Goal: Entertainment & Leisure: Consume media (video, audio)

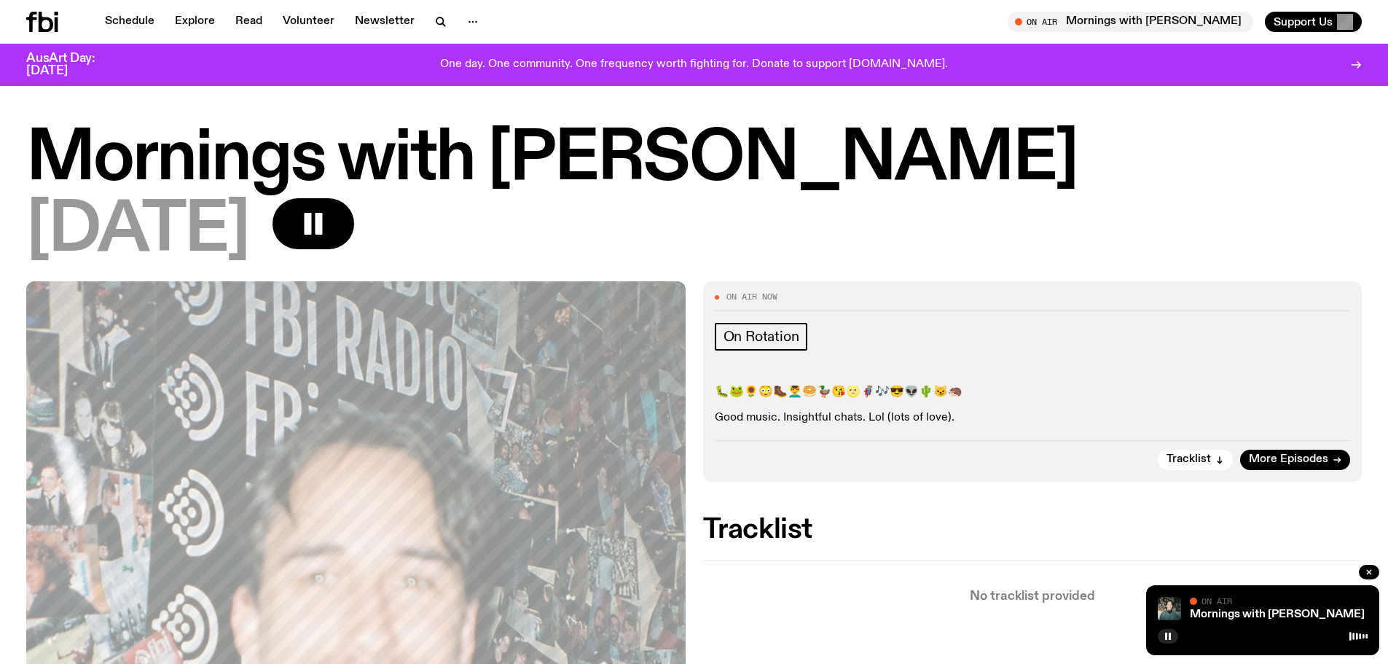
scroll to position [1087, 0]
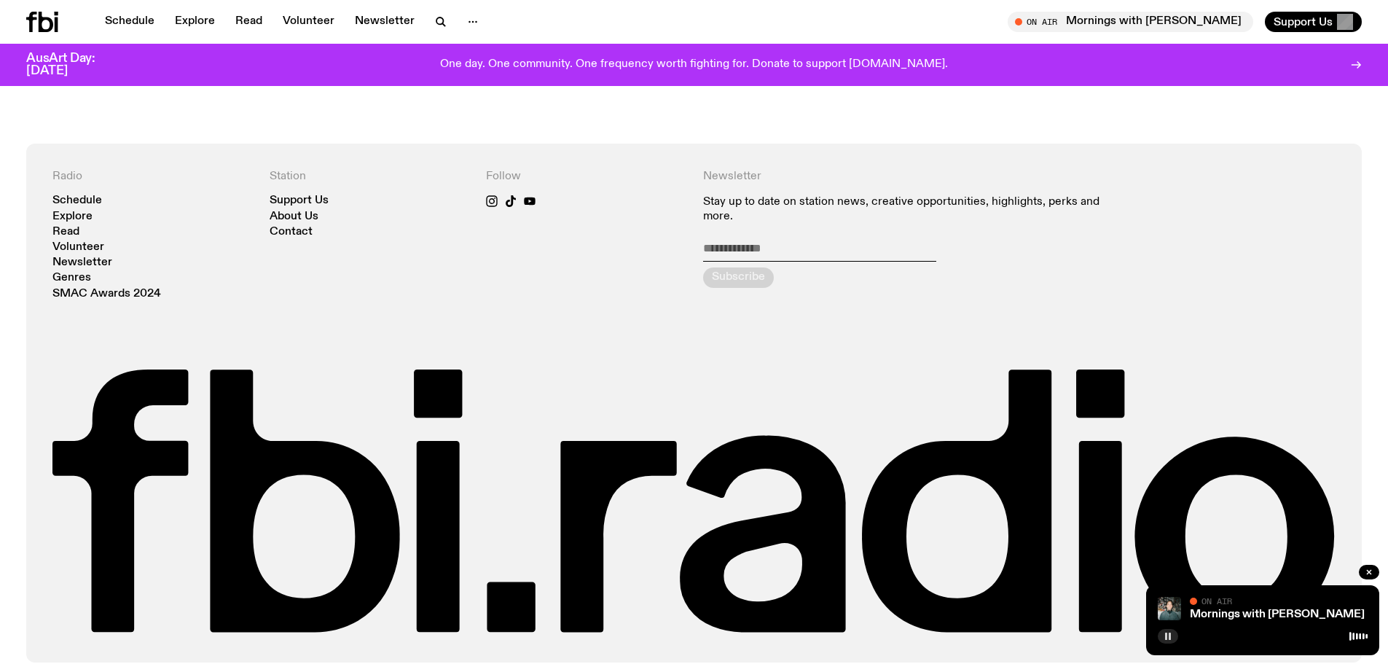
click at [1171, 636] on rect "button" at bounding box center [1170, 636] width 2 height 7
click at [1171, 636] on icon "button" at bounding box center [1168, 636] width 7 height 7
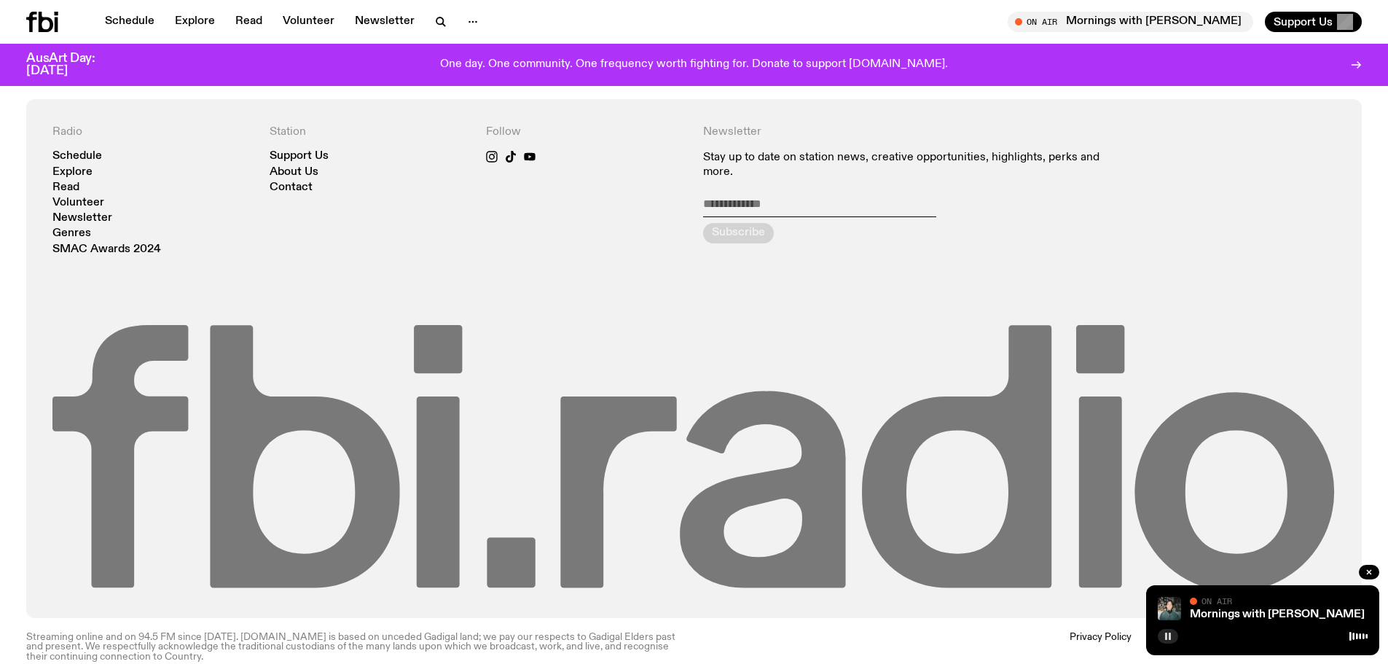
scroll to position [1155, 0]
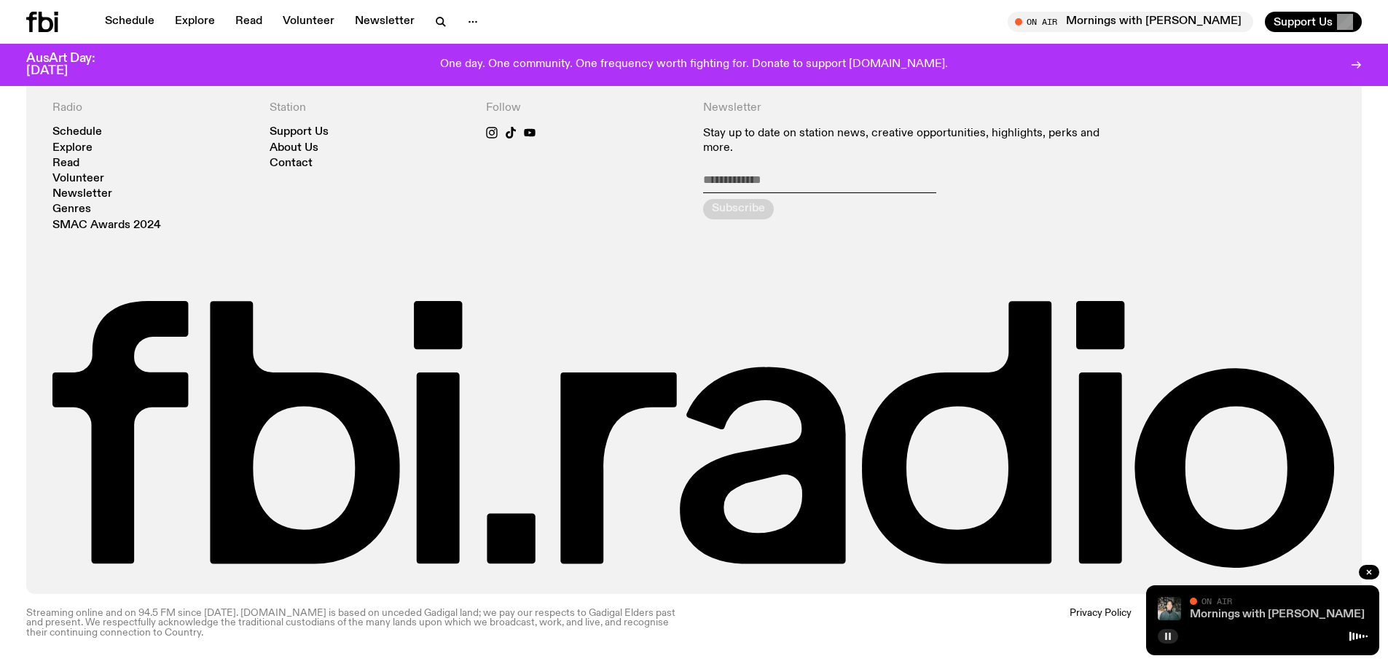
click at [1240, 610] on link "Mornings with [PERSON_NAME]" at bounding box center [1277, 615] width 175 height 12
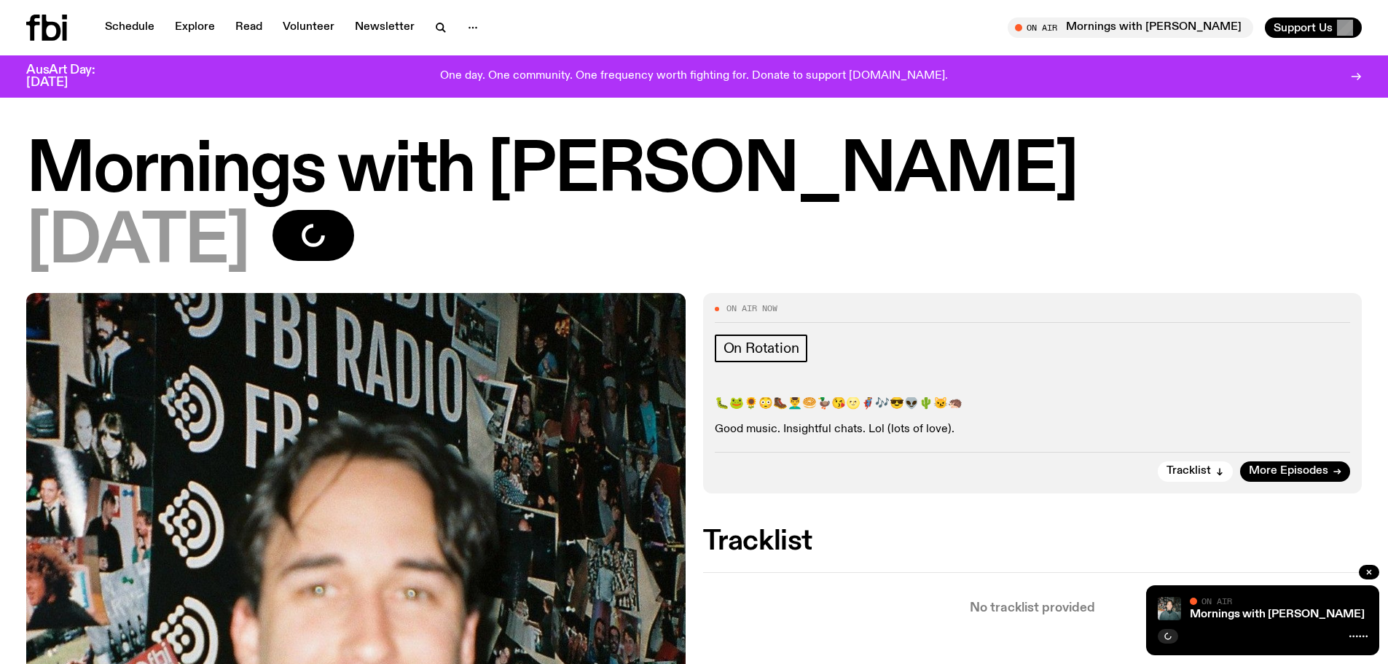
drag, startPoint x: 1024, startPoint y: 531, endPoint x: 1032, endPoint y: 528, distance: 8.5
click at [1025, 531] on h2 "Tracklist" at bounding box center [1033, 541] width 660 height 26
click at [1165, 632] on icon "button" at bounding box center [1168, 636] width 9 height 9
click at [1166, 636] on icon "button" at bounding box center [1168, 636] width 7 height 7
